Goal: Task Accomplishment & Management: Manage account settings

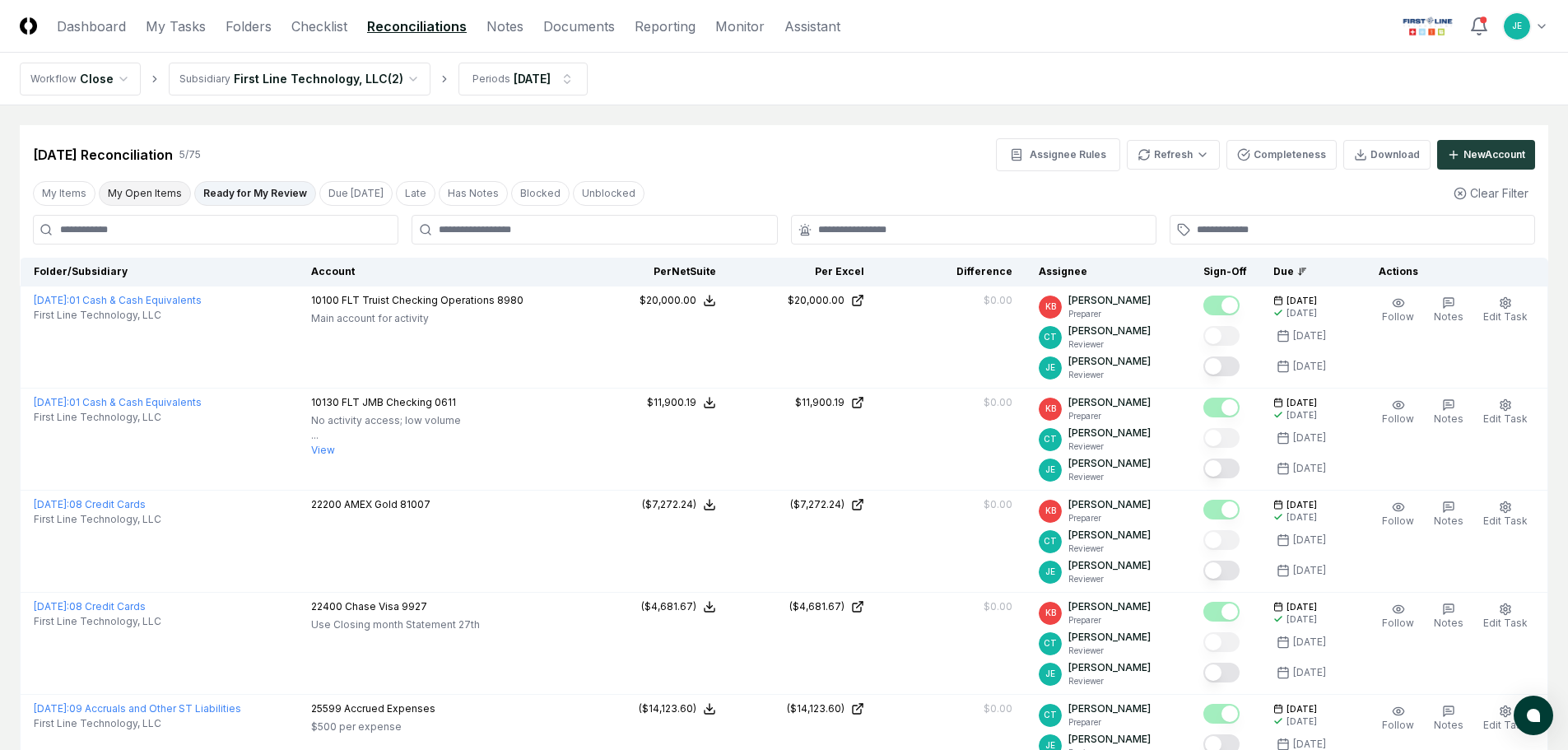
click at [159, 192] on button "My Open Items" at bounding box center [145, 193] width 93 height 25
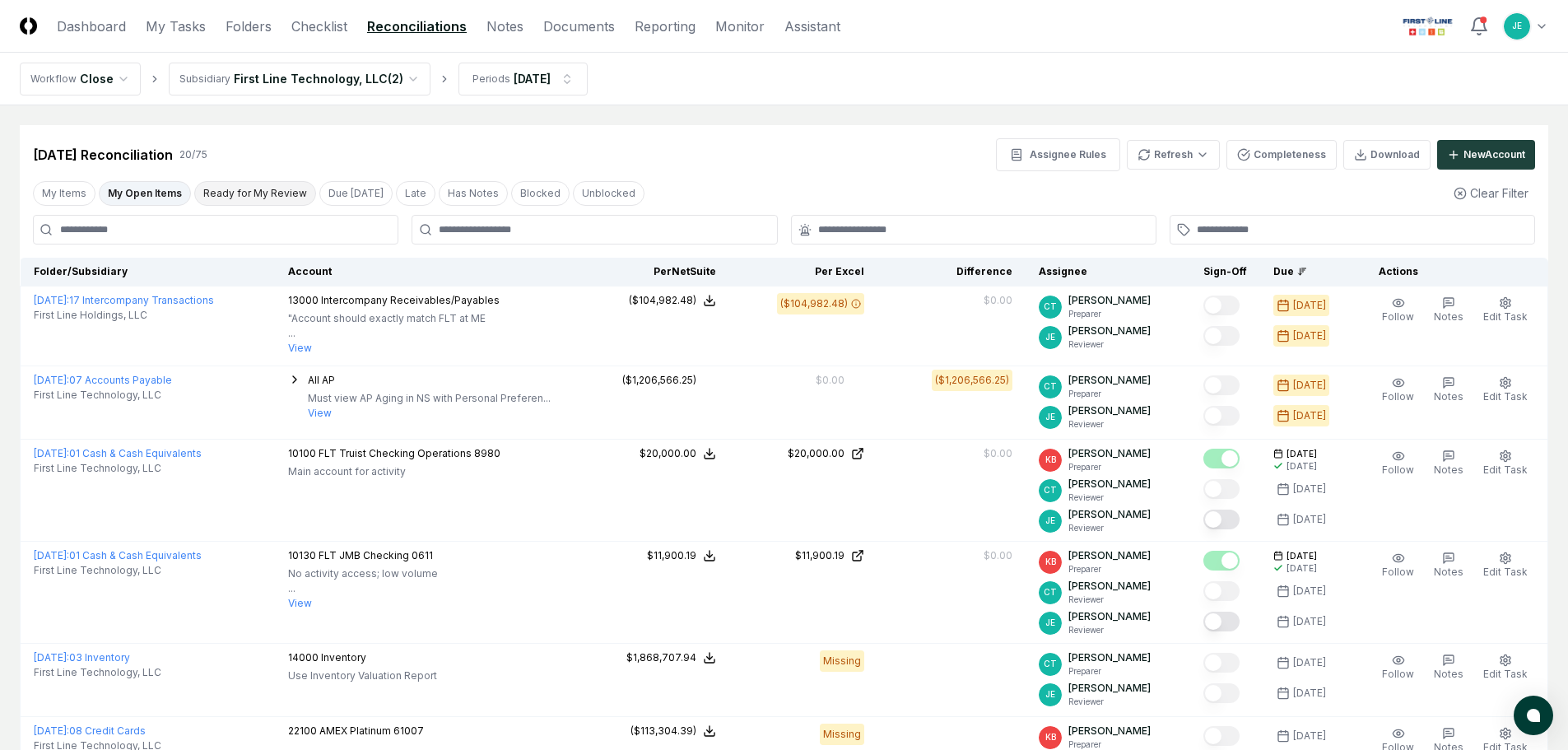
click at [224, 195] on button "Ready for My Review" at bounding box center [255, 193] width 122 height 25
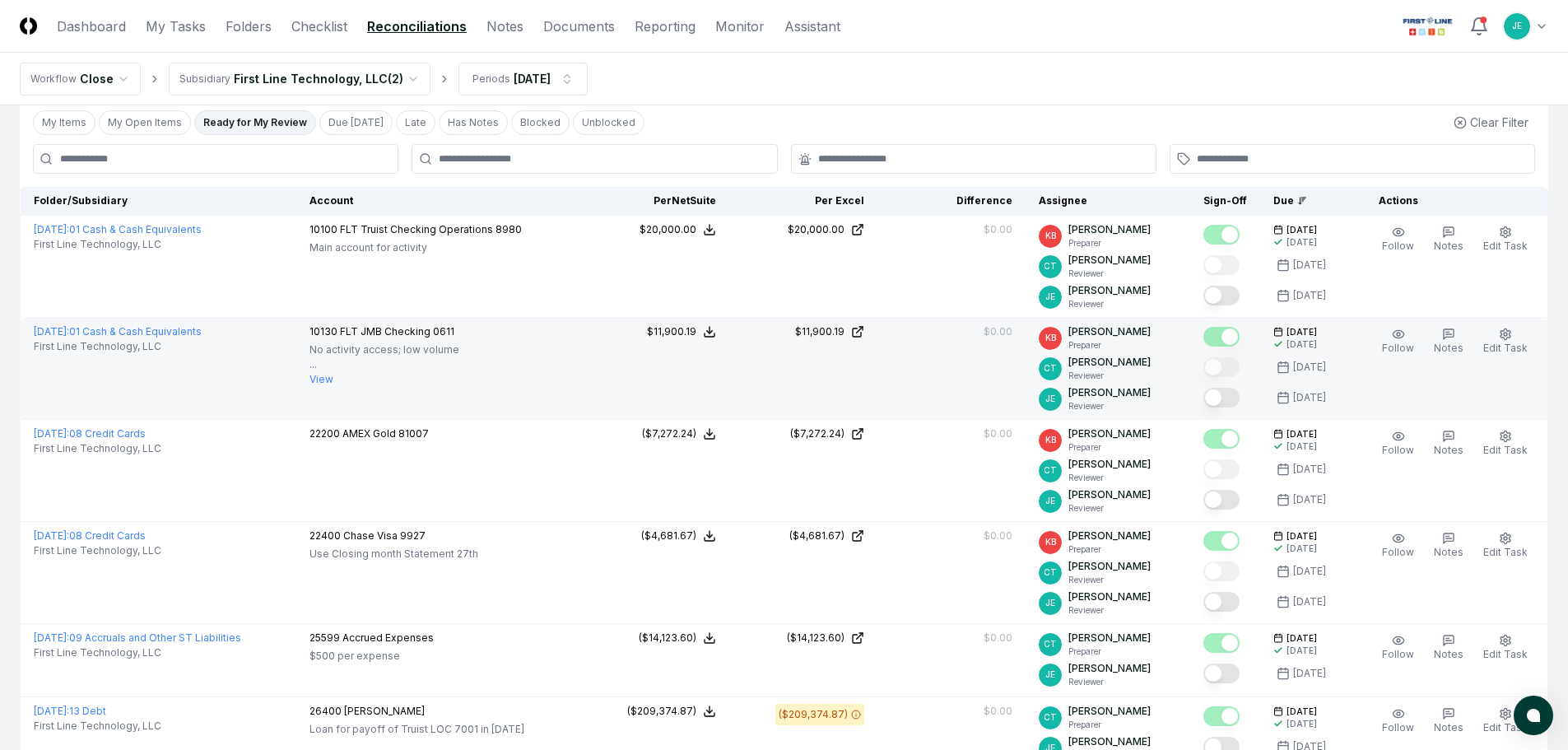
scroll to position [210, 0]
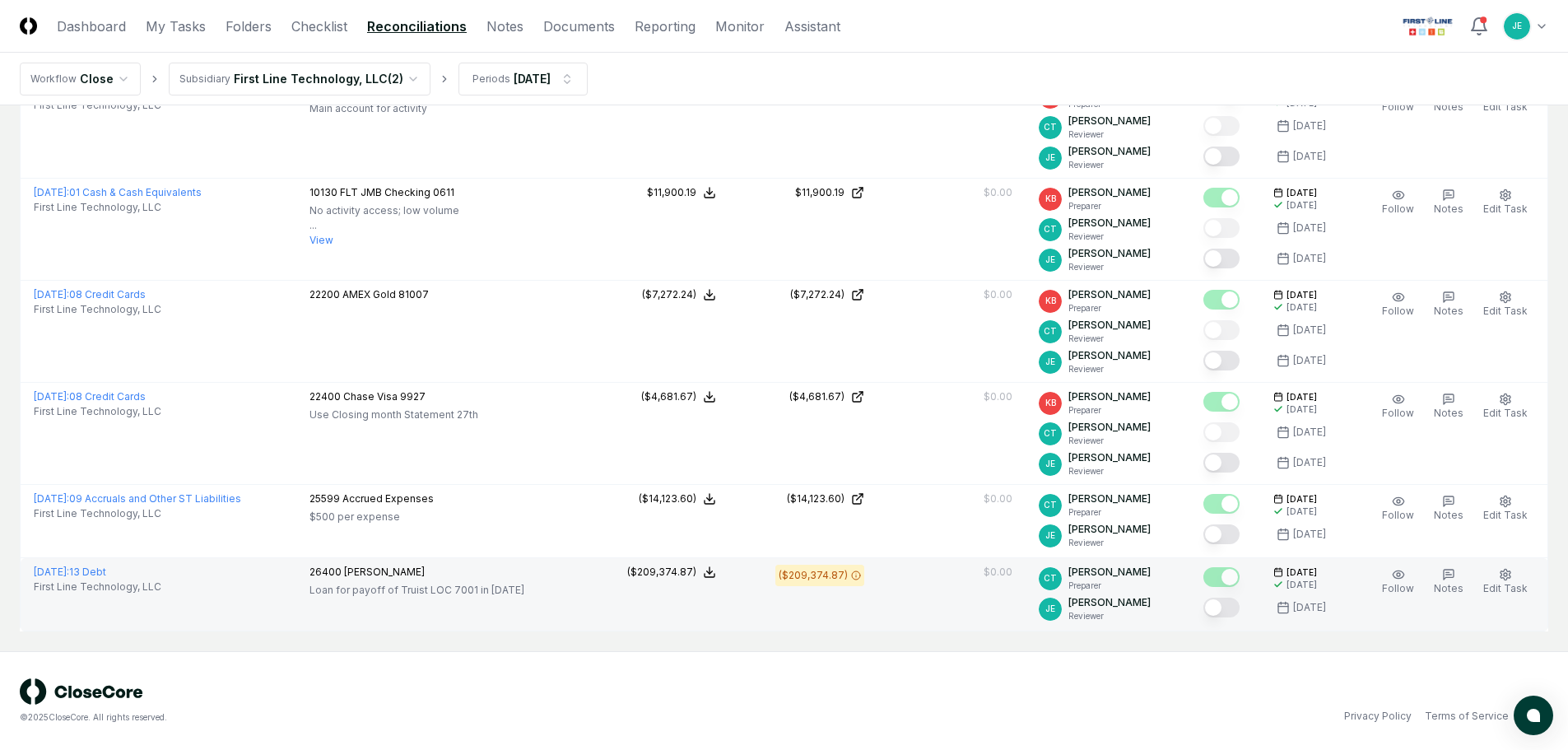
click at [1233, 610] on button "Mark complete" at bounding box center [1222, 608] width 36 height 20
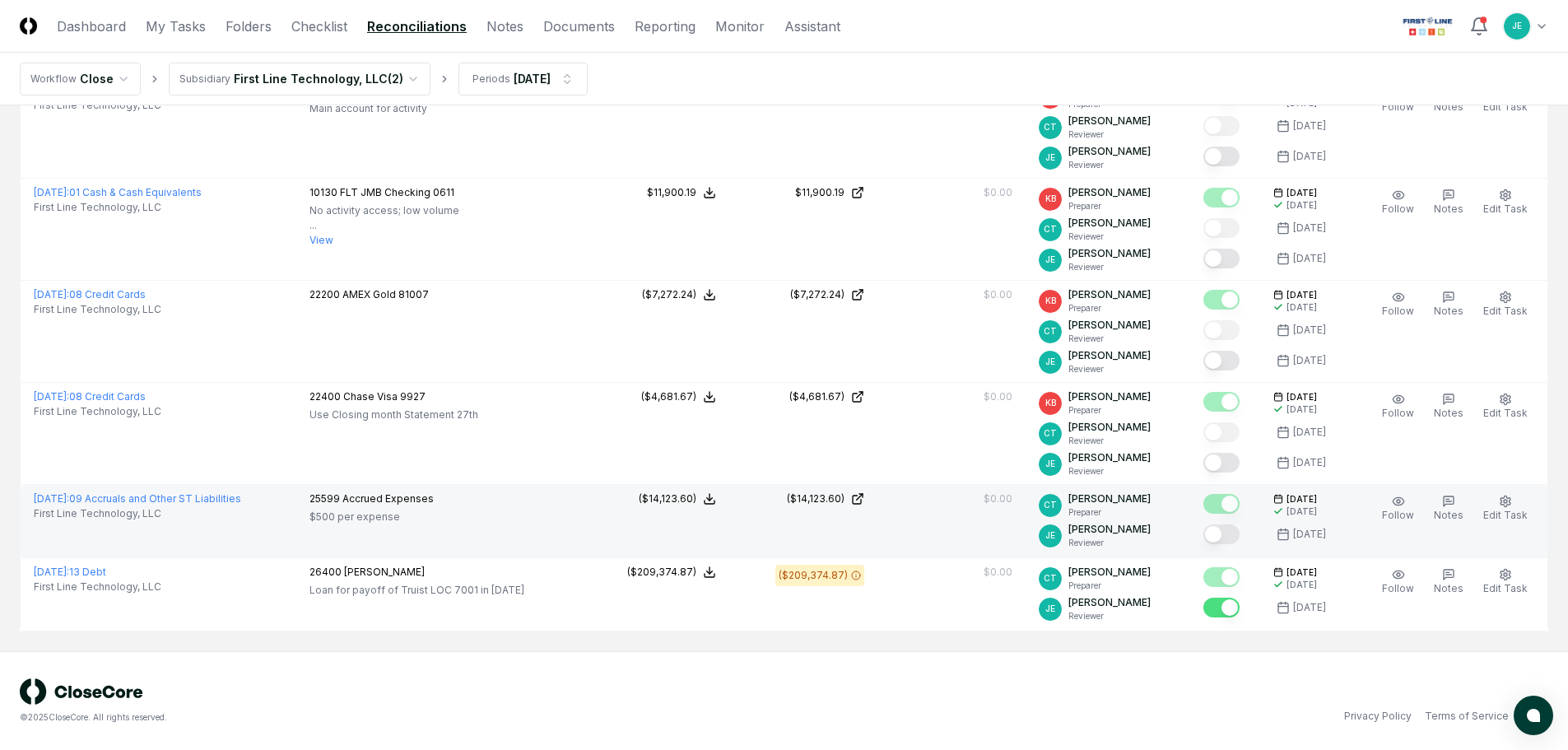
click at [1235, 537] on button "Mark complete" at bounding box center [1222, 534] width 36 height 20
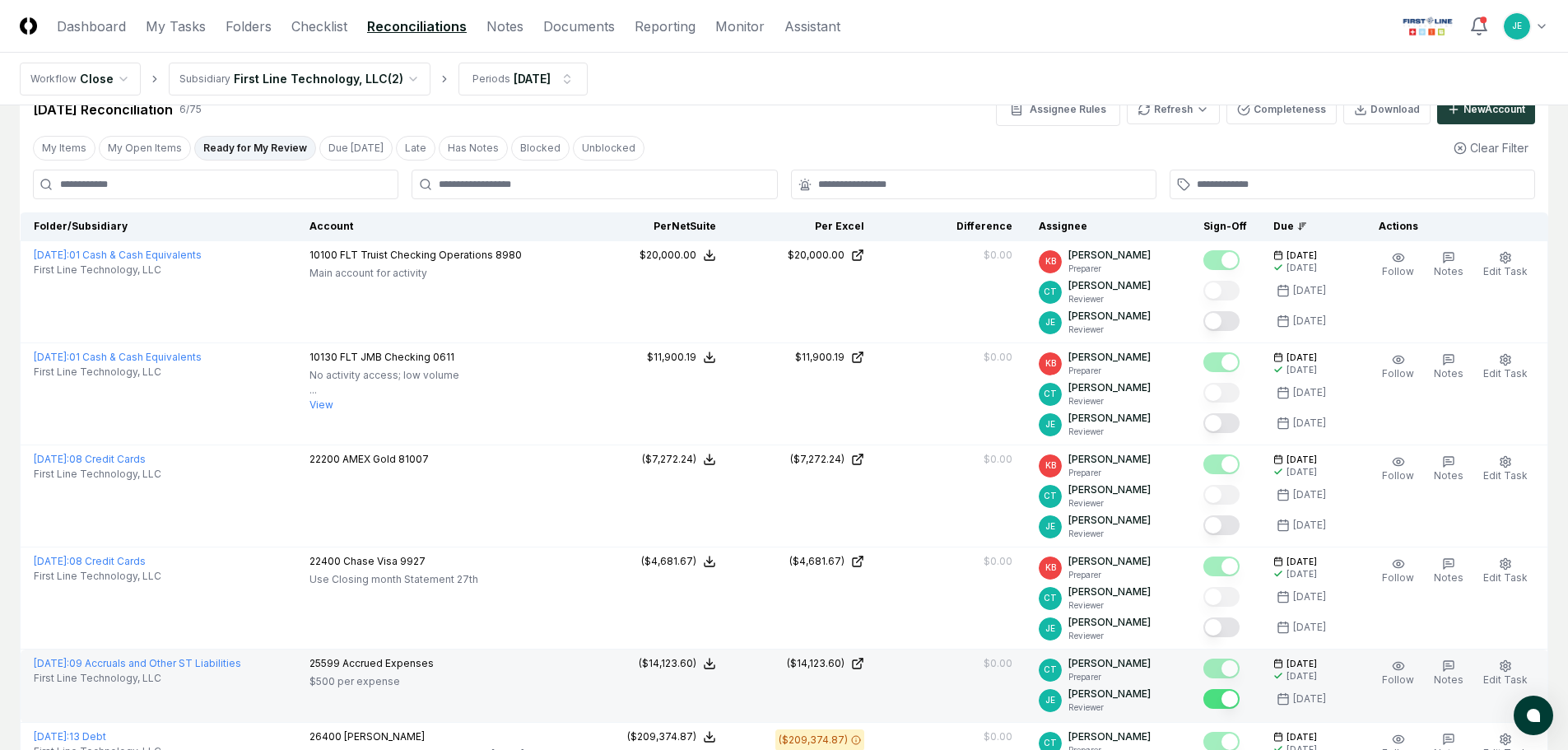
scroll to position [0, 0]
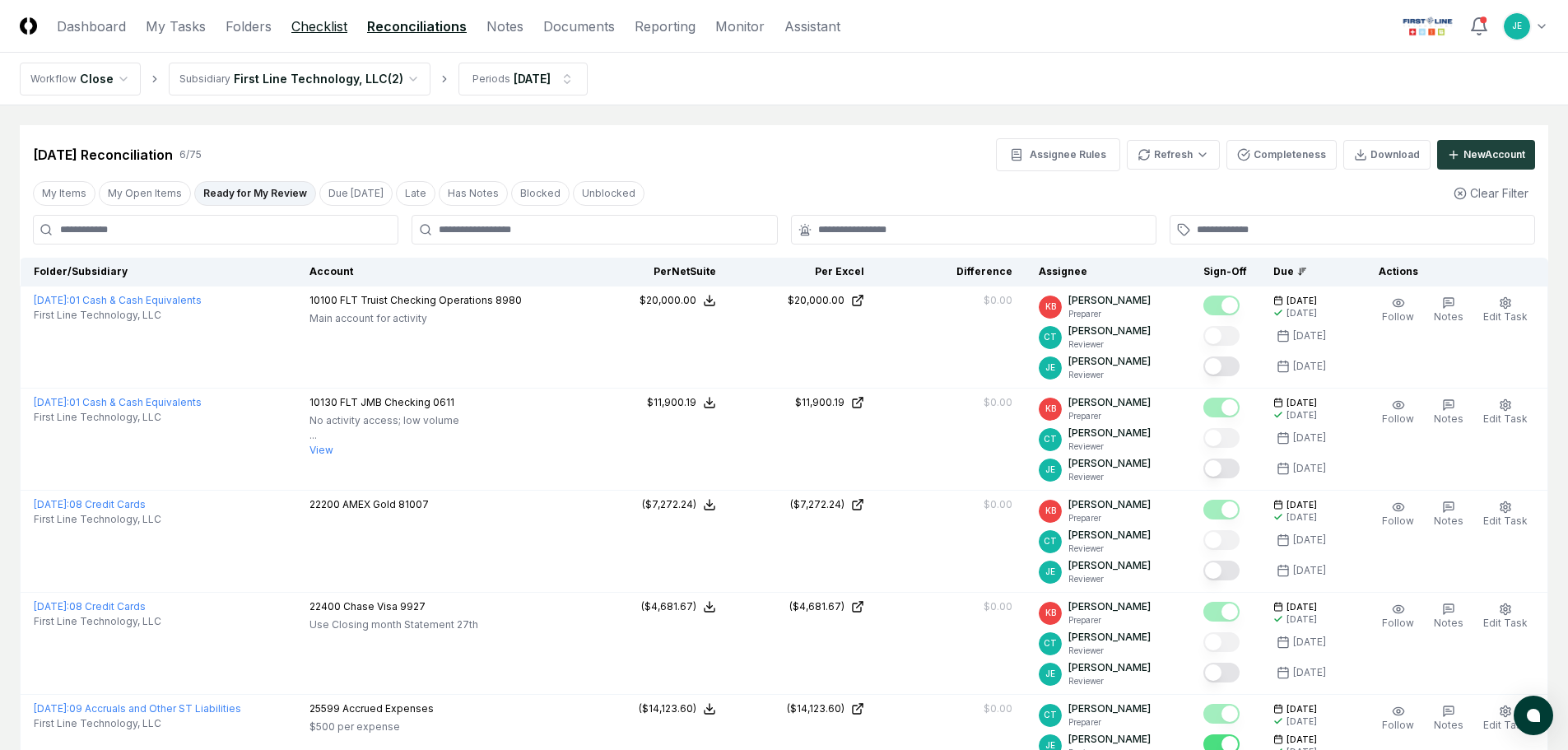
click at [342, 22] on link "Checklist" at bounding box center [320, 26] width 56 height 20
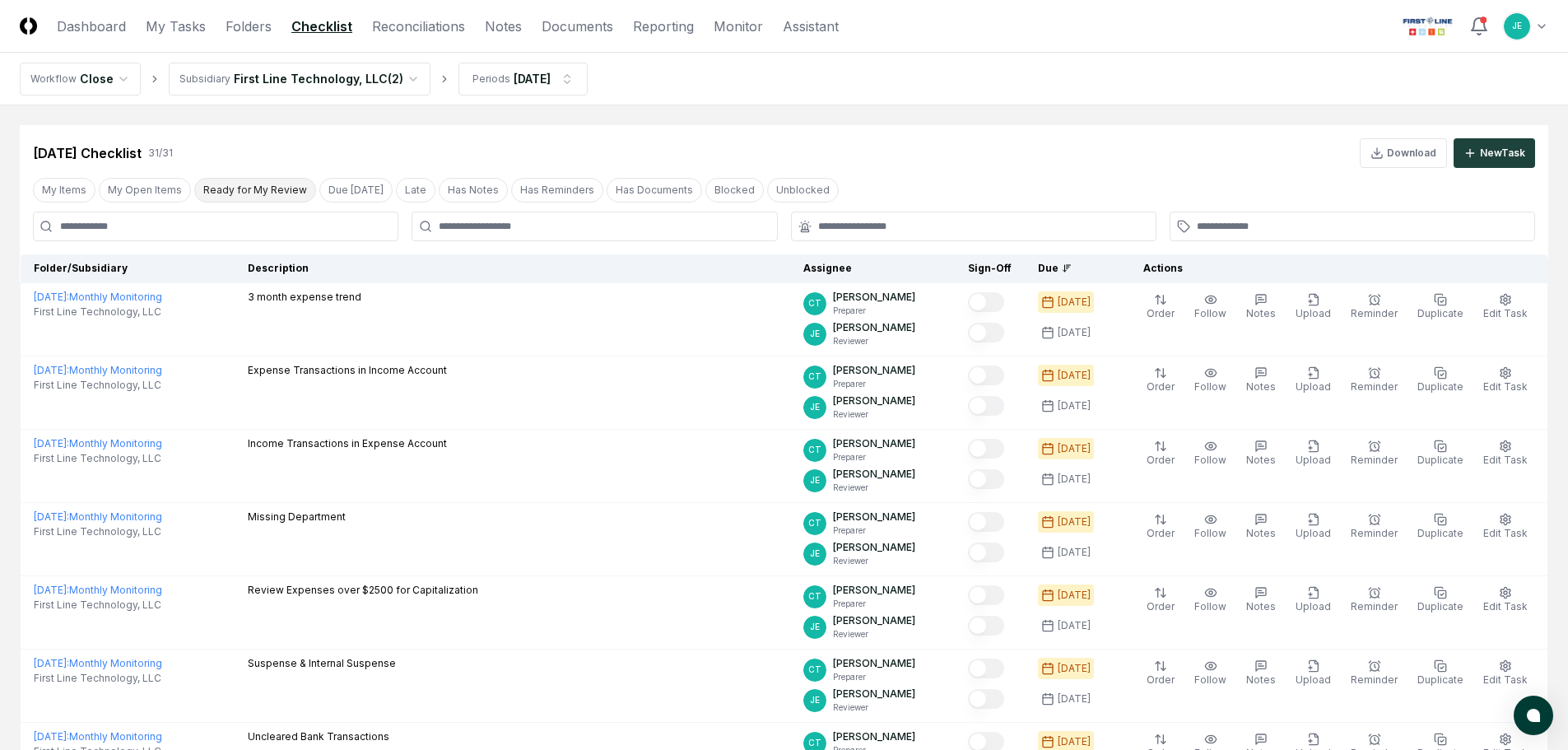
click at [255, 193] on button "Ready for My Review" at bounding box center [255, 190] width 122 height 25
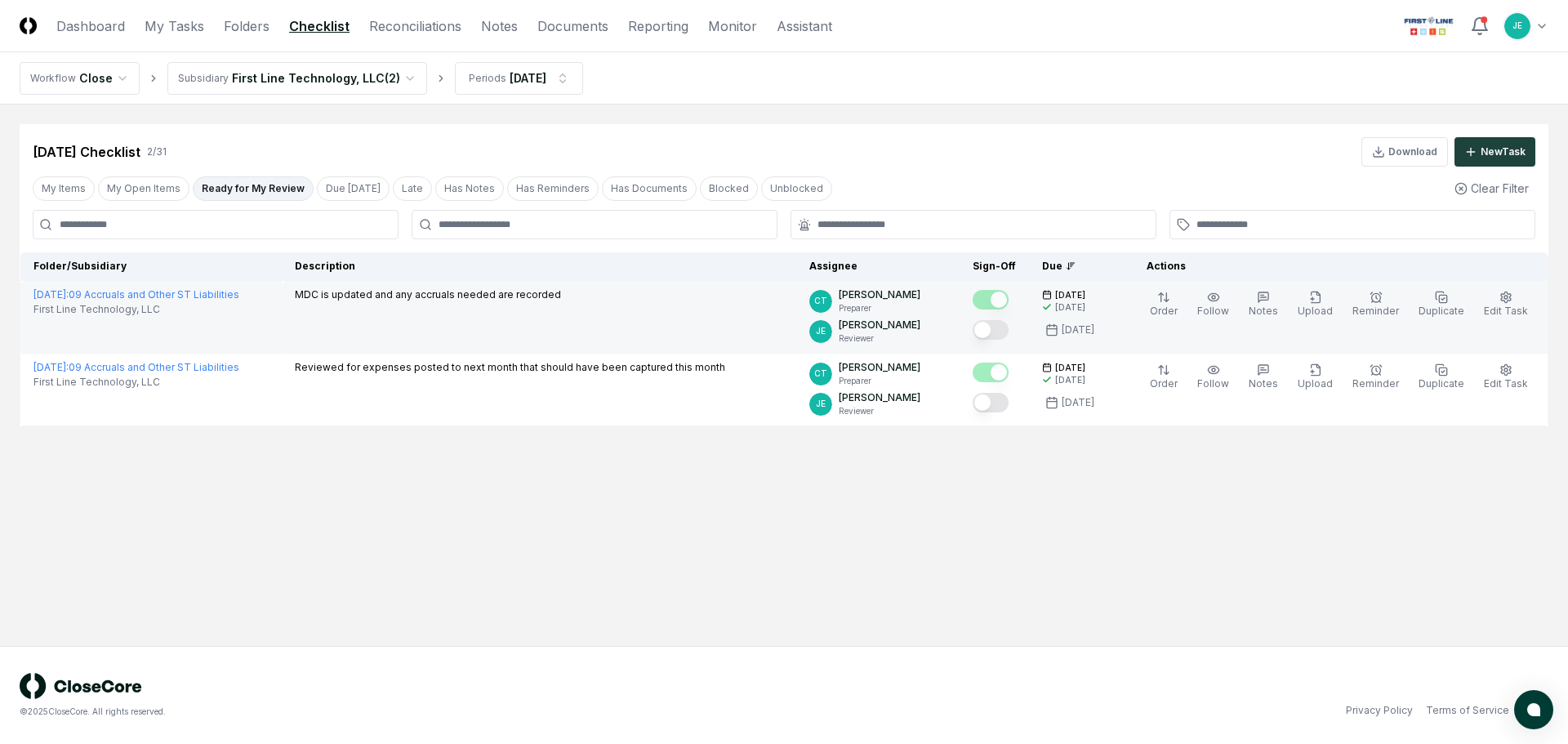
click at [1005, 329] on button "Mark complete" at bounding box center [991, 330] width 36 height 20
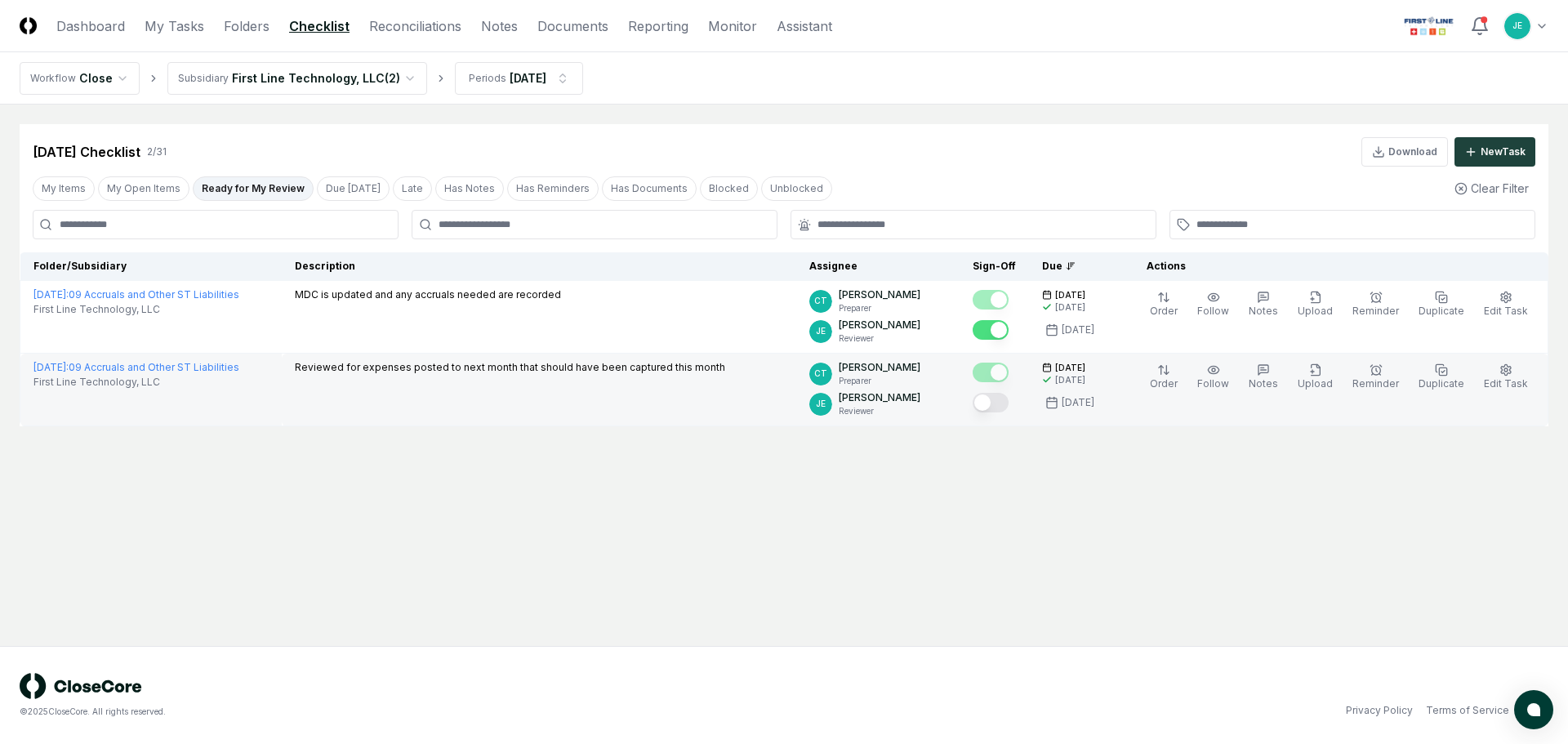
click at [1009, 407] on button "Mark complete" at bounding box center [991, 403] width 36 height 20
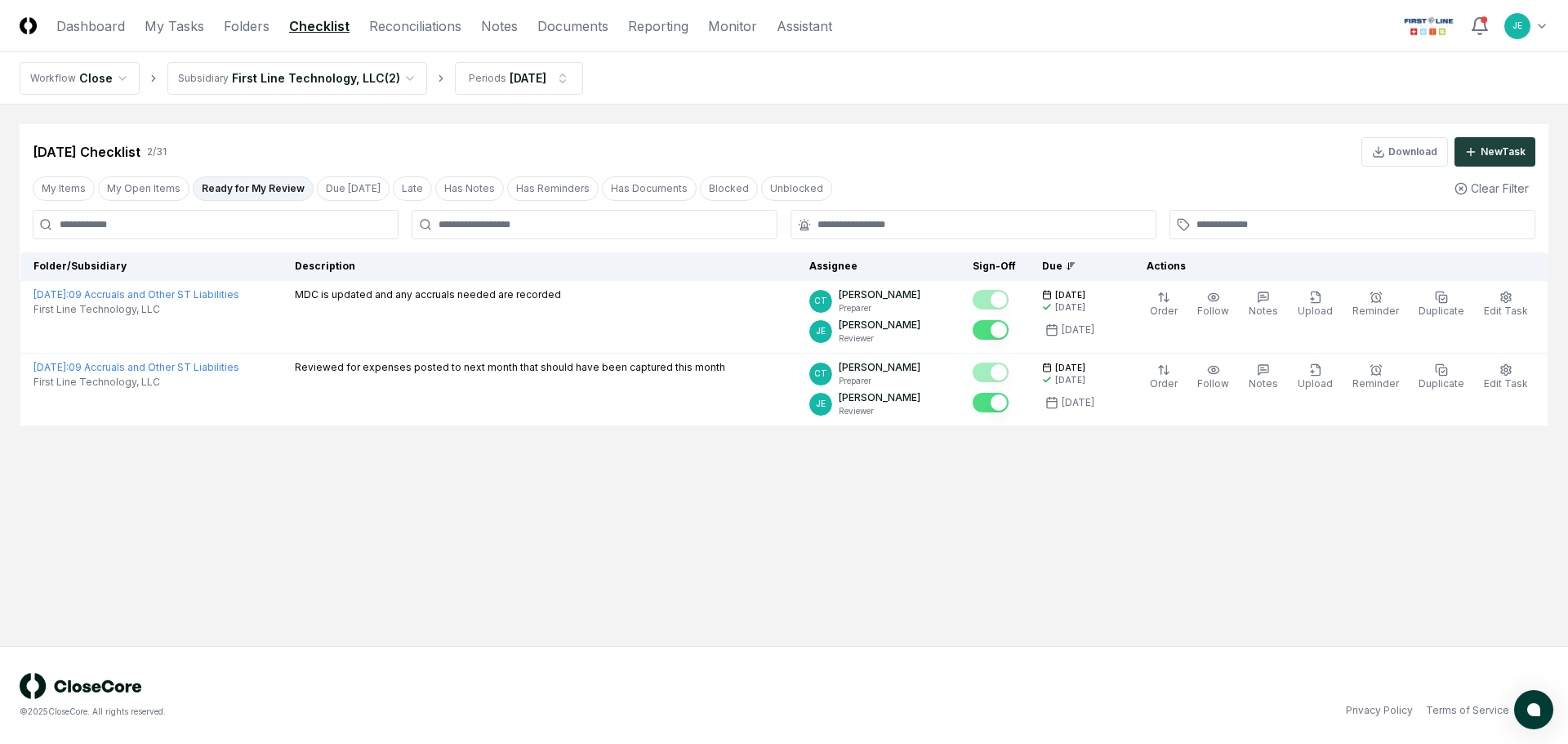
click at [580, 536] on main "Cancel Reassign [DATE] Checklist 2 / 31 Download New Task My Items My Open Item…" at bounding box center [784, 375] width 1568 height 541
